Goal: Task Accomplishment & Management: Manage account settings

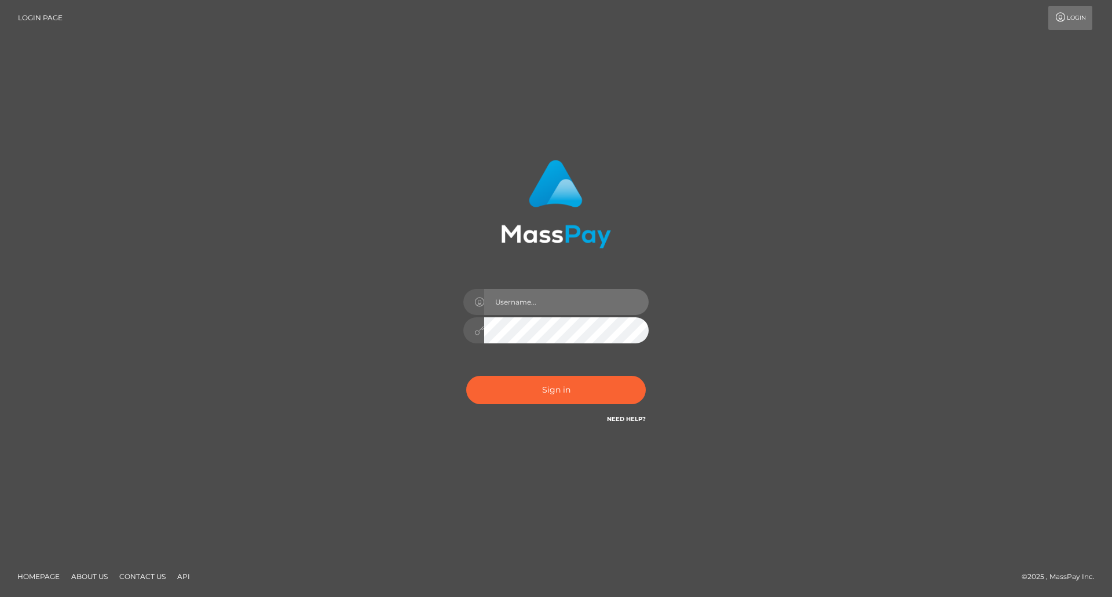
click at [598, 309] on input "text" at bounding box center [566, 302] width 164 height 26
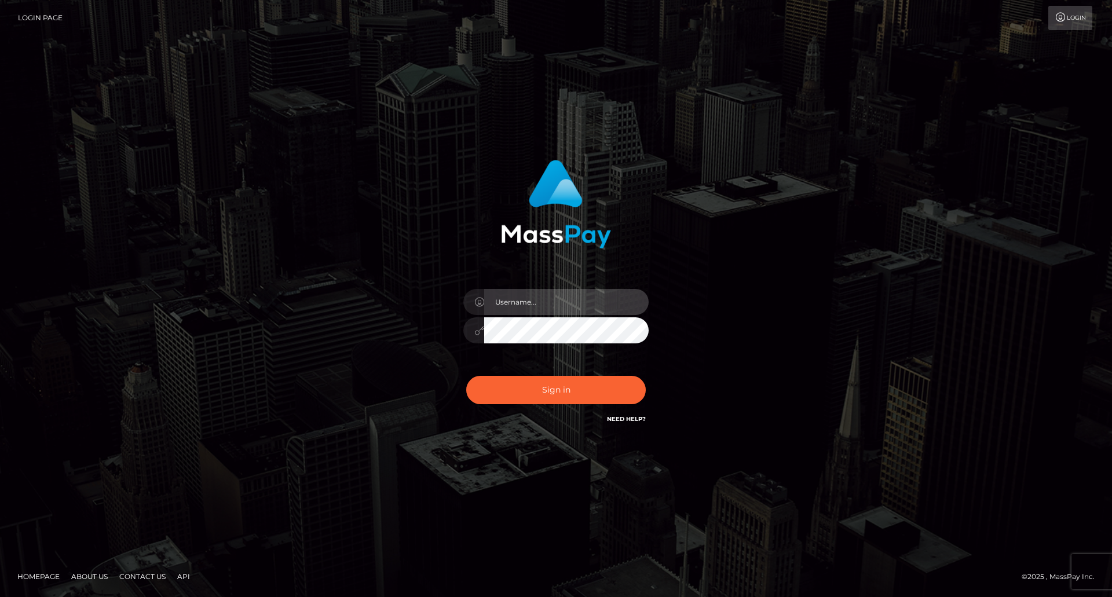
type input "[PERSON_NAME]"
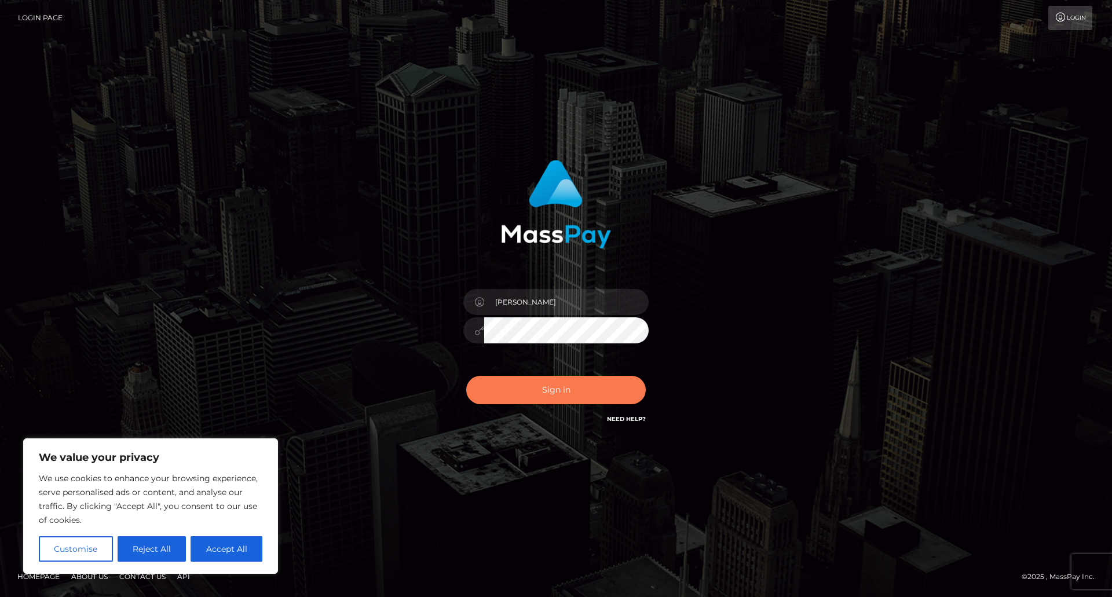
click at [597, 391] on button "Sign in" at bounding box center [556, 390] width 180 height 28
